Goal: Find specific fact: Find specific fact

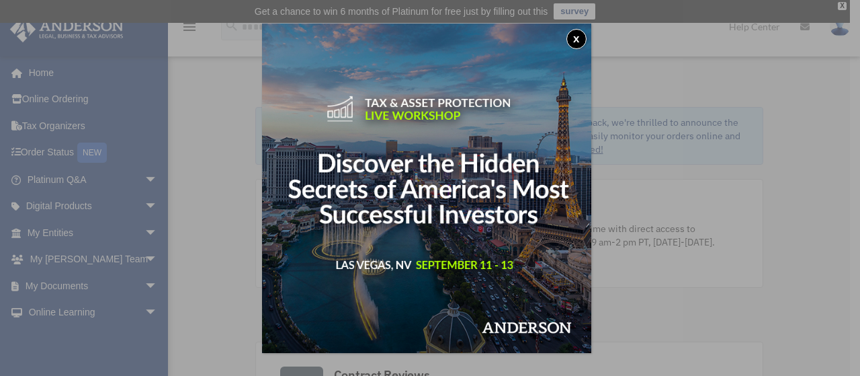
click at [60, 234] on div "x" at bounding box center [430, 188] width 860 height 376
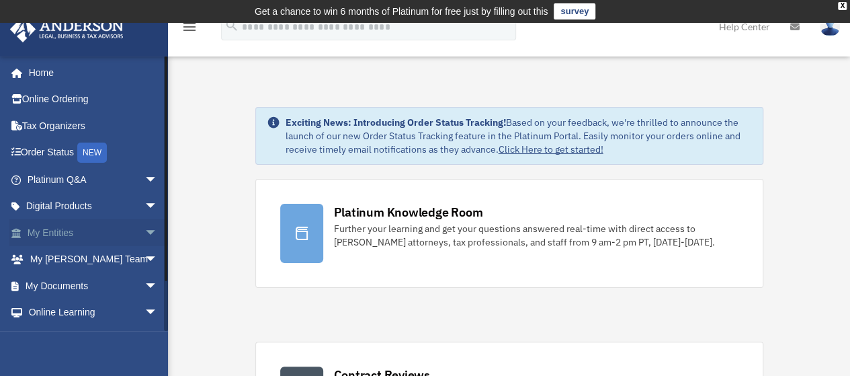
click at [50, 230] on link "My Entities arrow_drop_down" at bounding box center [93, 232] width 169 height 27
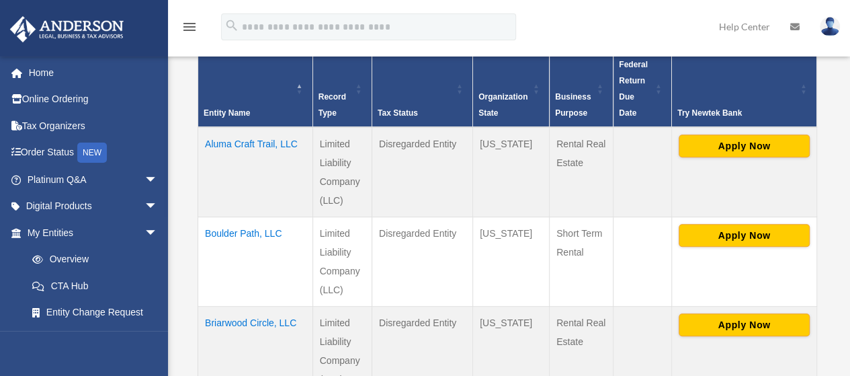
scroll to position [323, 0]
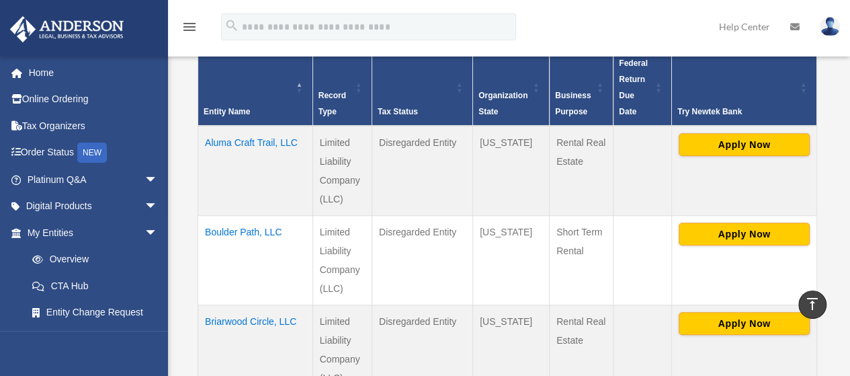
click at [219, 304] on td "Briarwood Circle, LLC" at bounding box center [255, 348] width 115 height 89
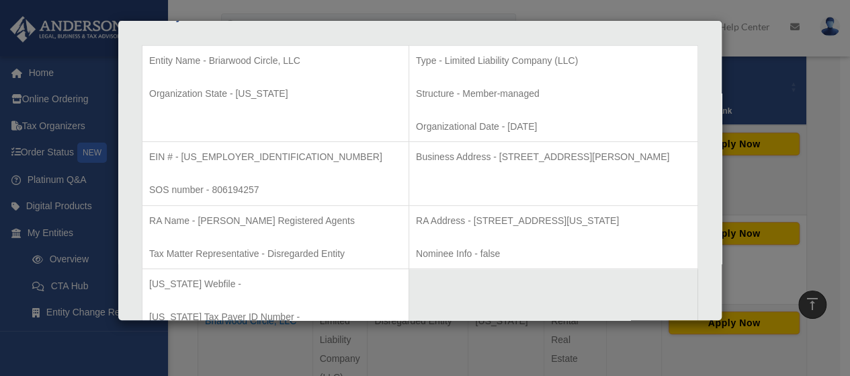
scroll to position [270, 0]
drag, startPoint x: 453, startPoint y: 155, endPoint x: 566, endPoint y: 154, distance: 112.9
click at [566, 154] on p "Business Address - [STREET_ADDRESS][PERSON_NAME]" at bounding box center [553, 156] width 275 height 17
copy p "[STREET_ADDRESS][PERSON_NAME]"
drag, startPoint x: 573, startPoint y: 155, endPoint x: 663, endPoint y: 154, distance: 90.7
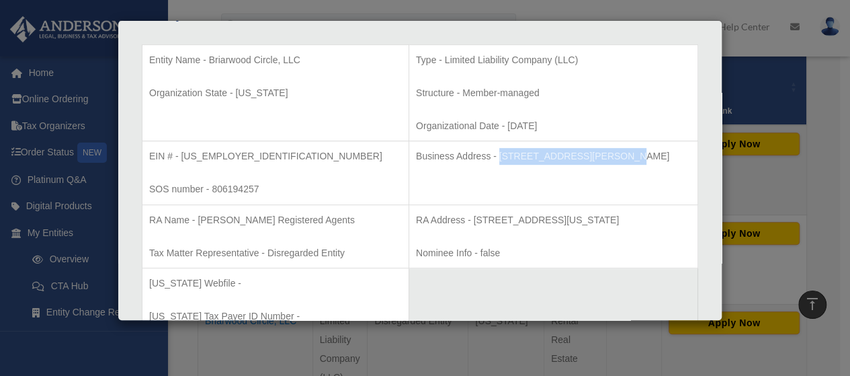
click at [663, 154] on p "Business Address - [STREET_ADDRESS][PERSON_NAME]" at bounding box center [553, 156] width 275 height 17
copy p "[GEOGRAPHIC_DATA]"
